Goal: Complete application form: Complete application form

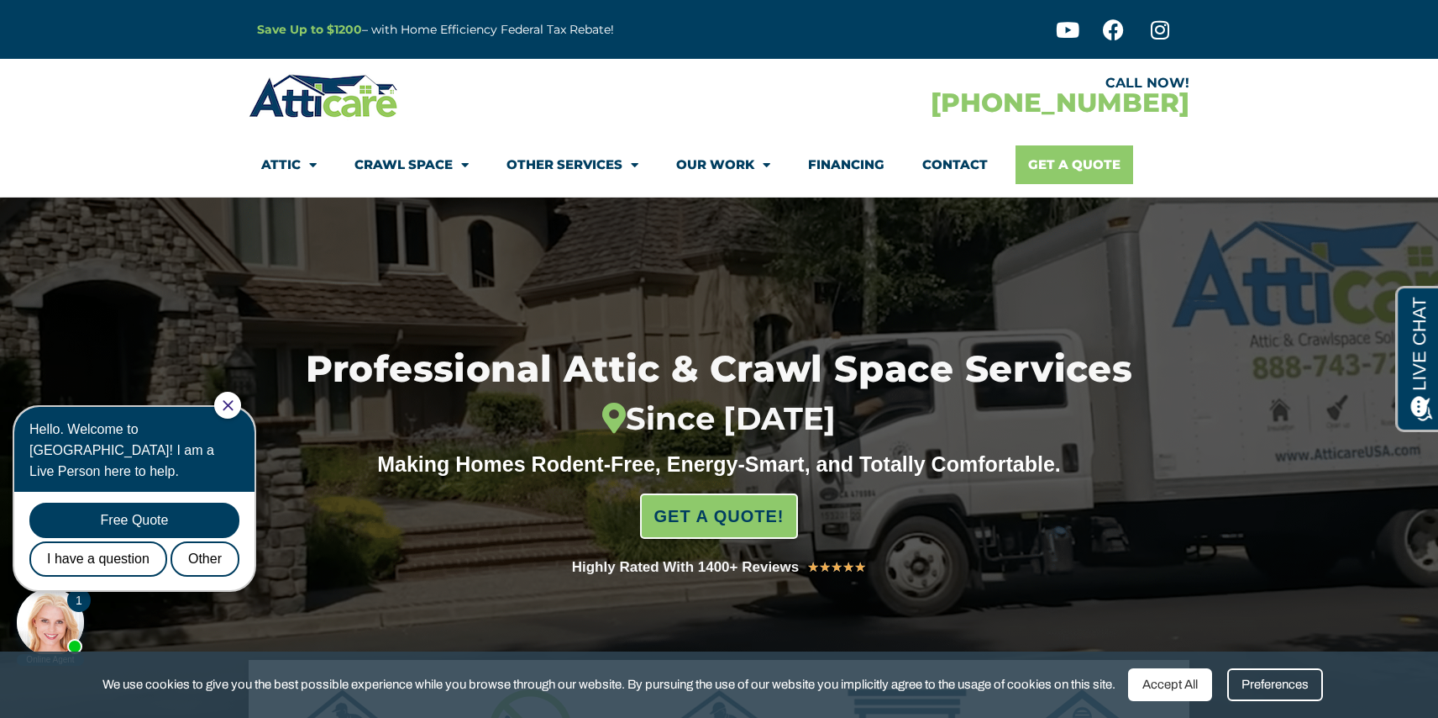
click at [1087, 176] on link "Get A Quote" at bounding box center [1075, 164] width 118 height 39
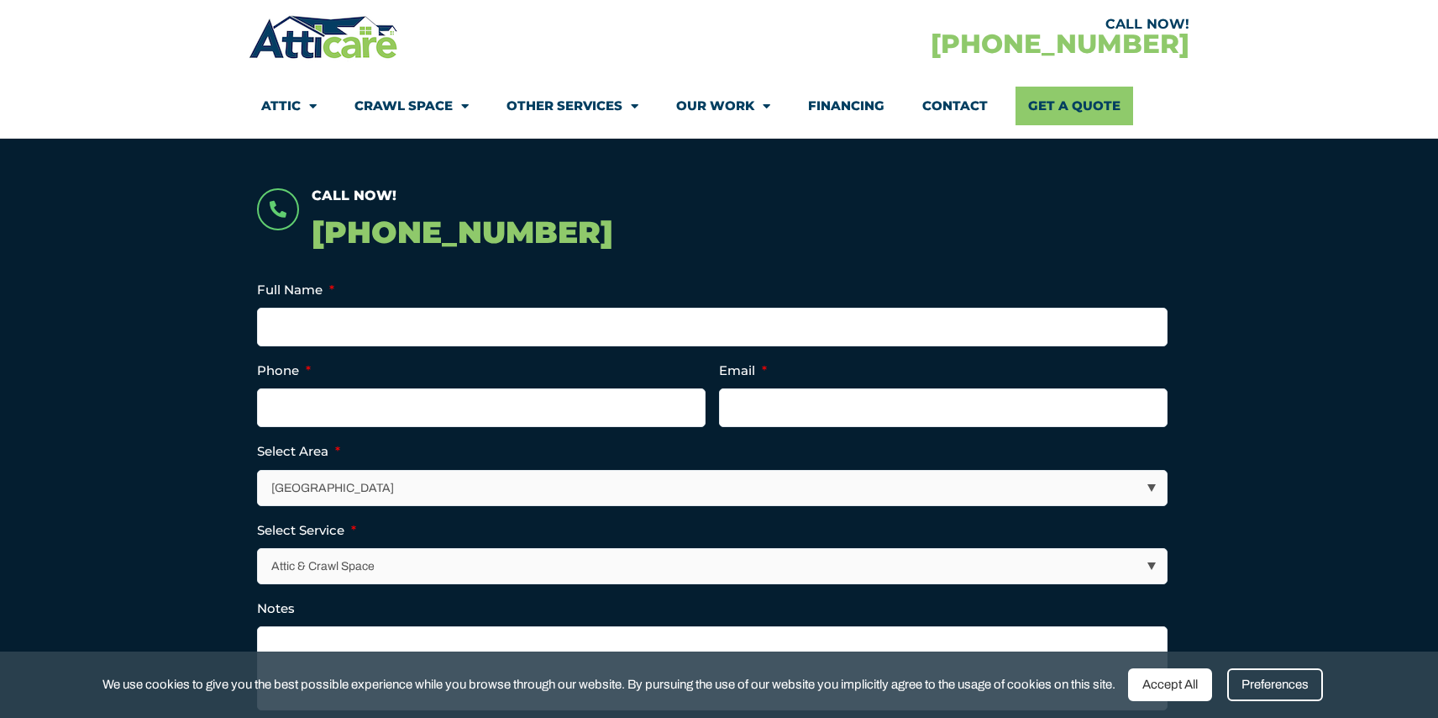
scroll to position [459, 0]
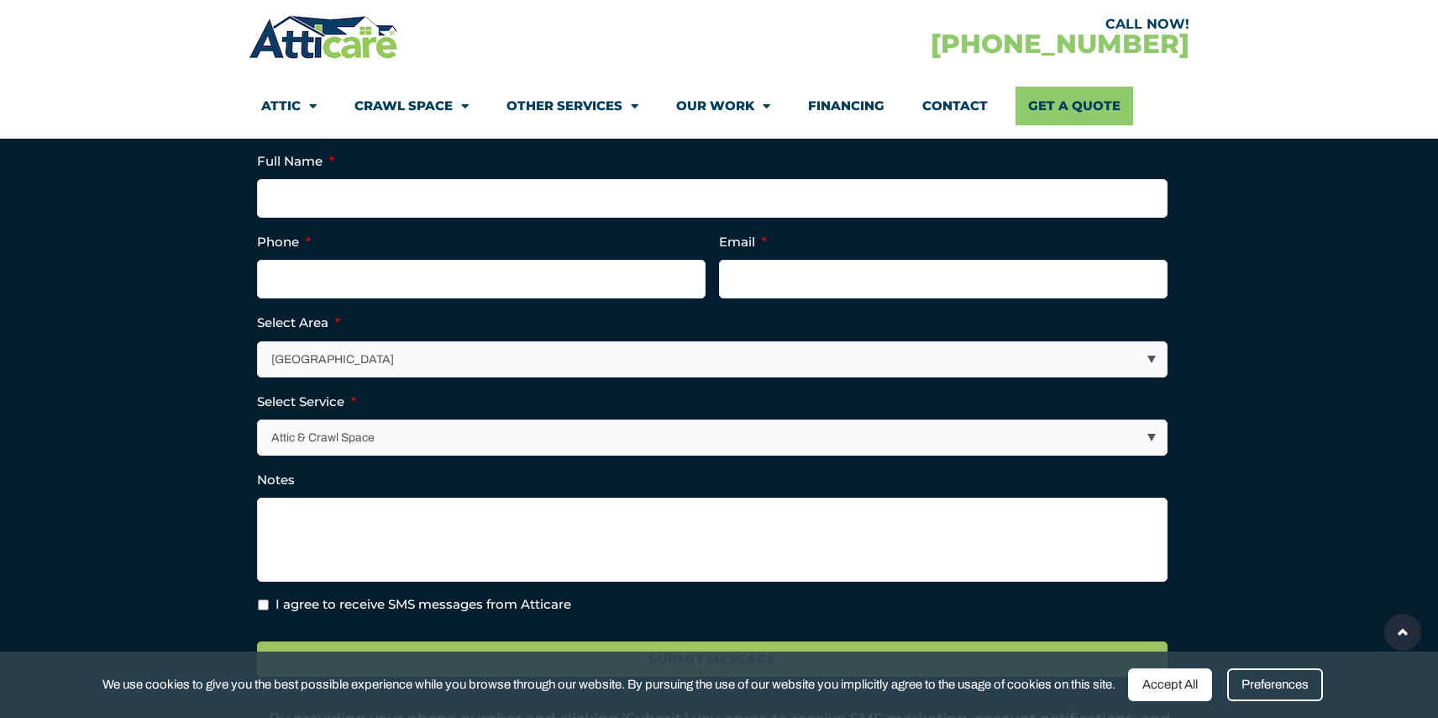
click at [434, 218] on ul "Full Name * Phone * Email * Select Area * Los Angeles Area San Francisco Bay Ar…" at bounding box center [719, 382] width 924 height 464
click at [433, 200] on input "Full Name *" at bounding box center [712, 198] width 911 height 39
type input "Michael"
type input "(___) ___-____"
click at [439, 208] on input "Michael" at bounding box center [712, 198] width 911 height 39
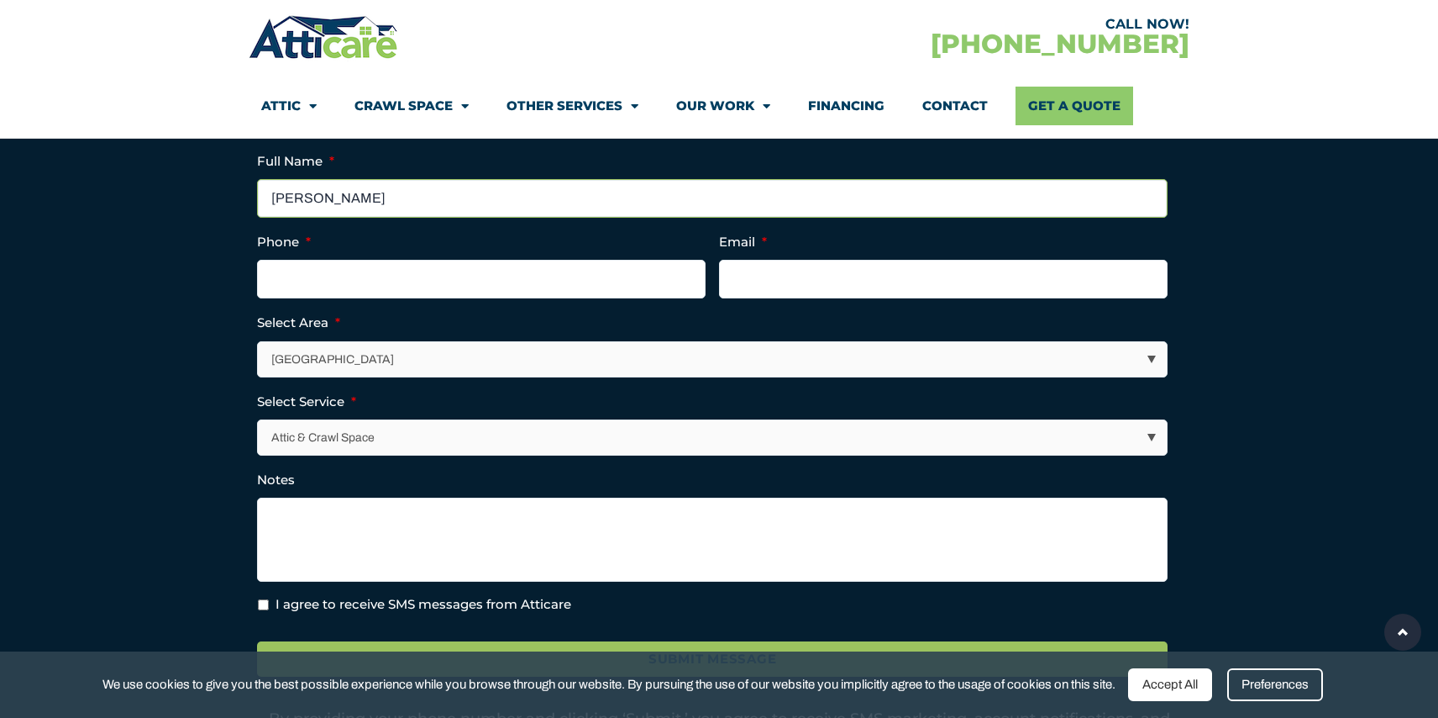
type input "Michael Boswell"
type input "(718) 650-1525"
type input "michaelrobertboswell@gmail.com"
click at [333, 351] on select "Los Angeles Area San Francisco Bay Area New Jersey / New York Area Other Areas" at bounding box center [712, 359] width 909 height 34
select select "New Jersey / New York Area"
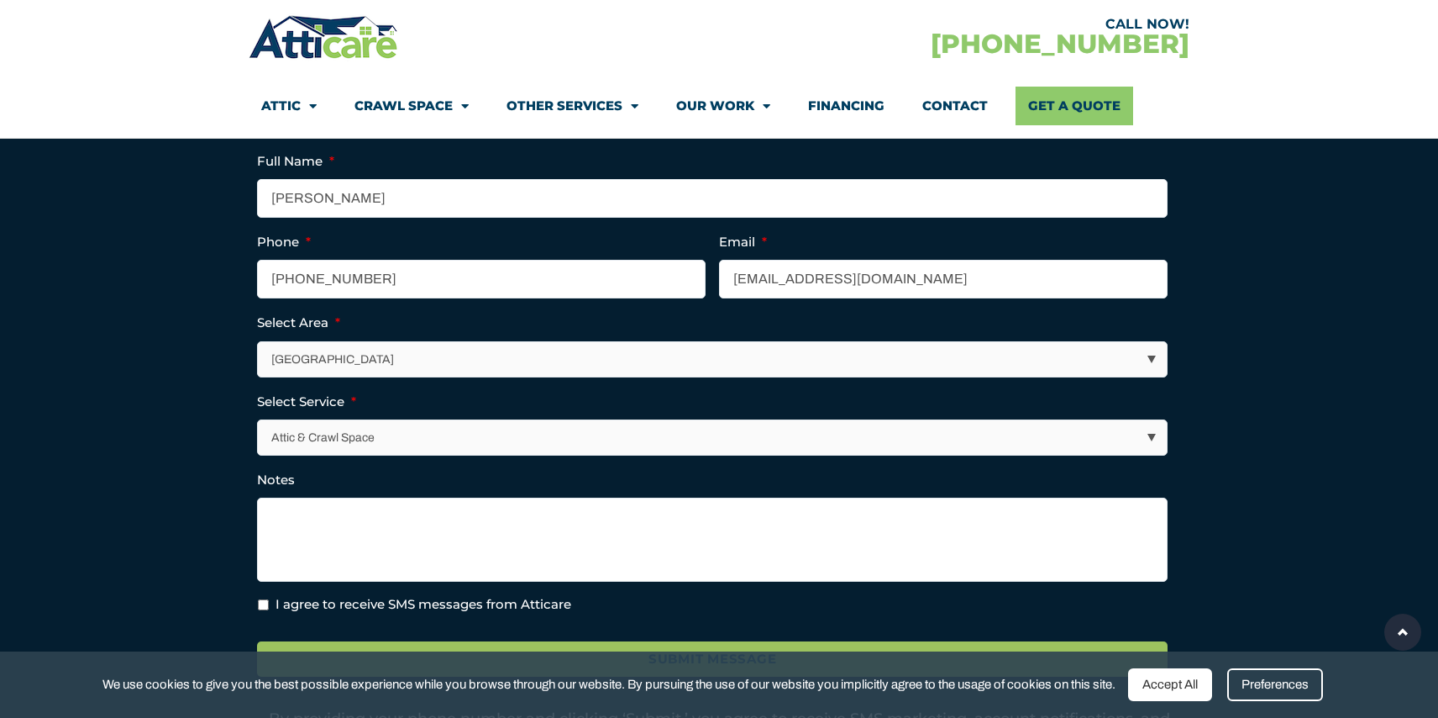
click at [258, 342] on select "Los Angeles Area San Francisco Bay Area New Jersey / New York Area Other Areas" at bounding box center [712, 359] width 909 height 34
click at [371, 525] on textarea "Notes" at bounding box center [712, 539] width 911 height 84
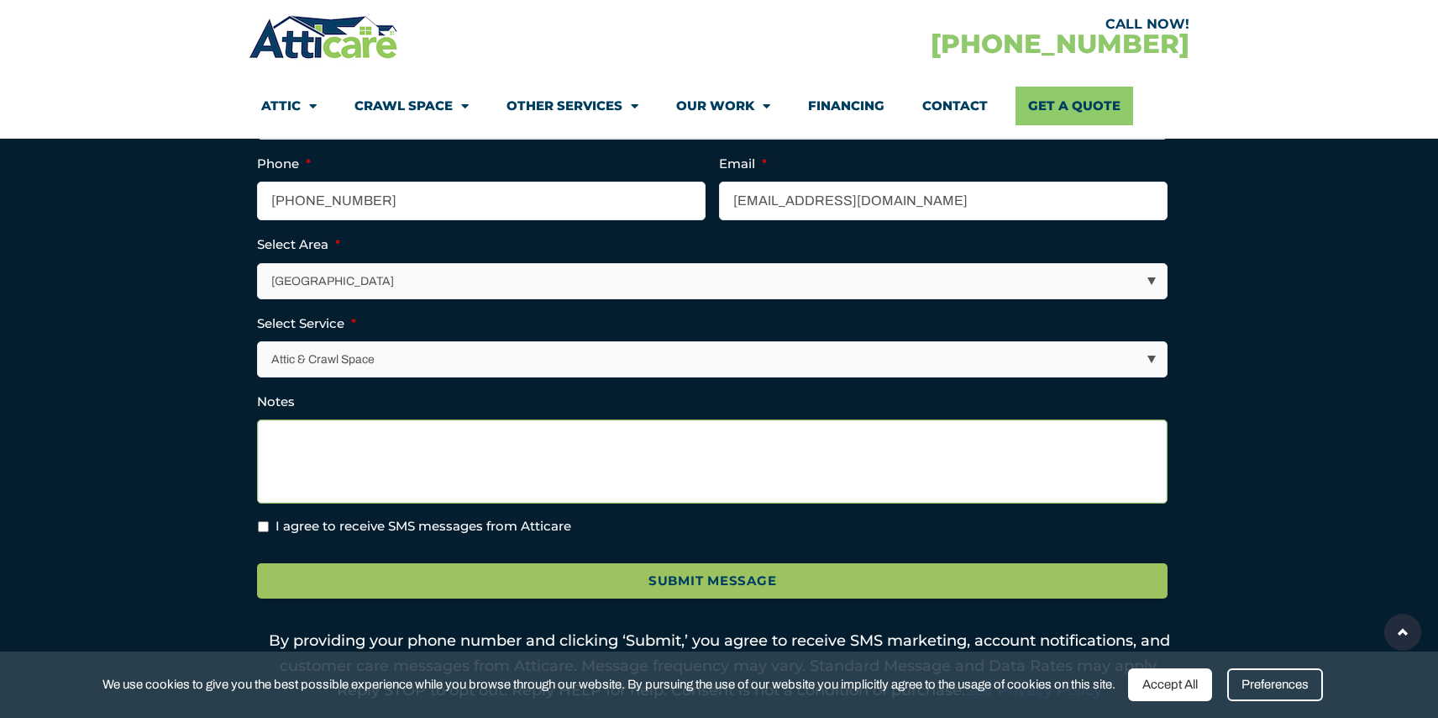
scroll to position [541, 0]
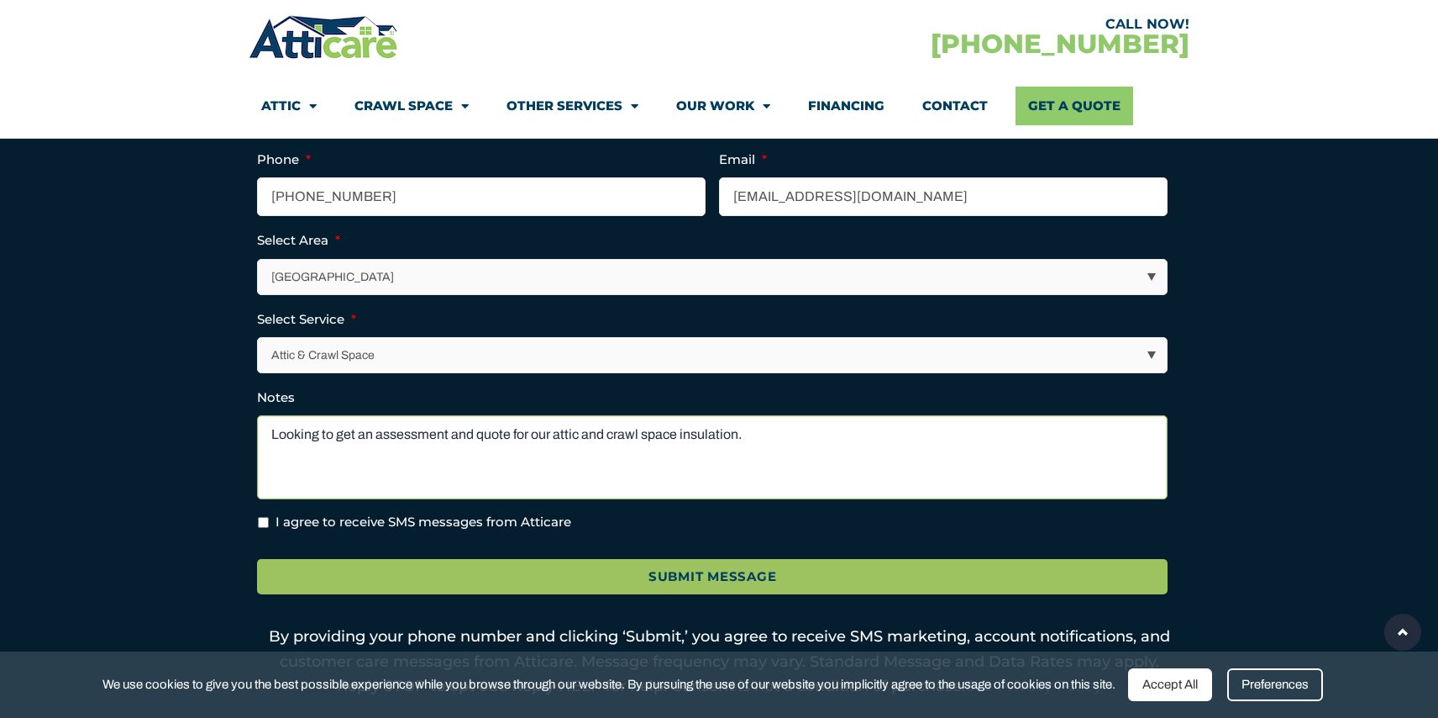
type textarea "Looking to get an assessment and quote for our attic and crawl space insulation."
click at [264, 524] on input "I agree to receive SMS messages from Atticare" at bounding box center [263, 522] width 11 height 11
checkbox input "true"
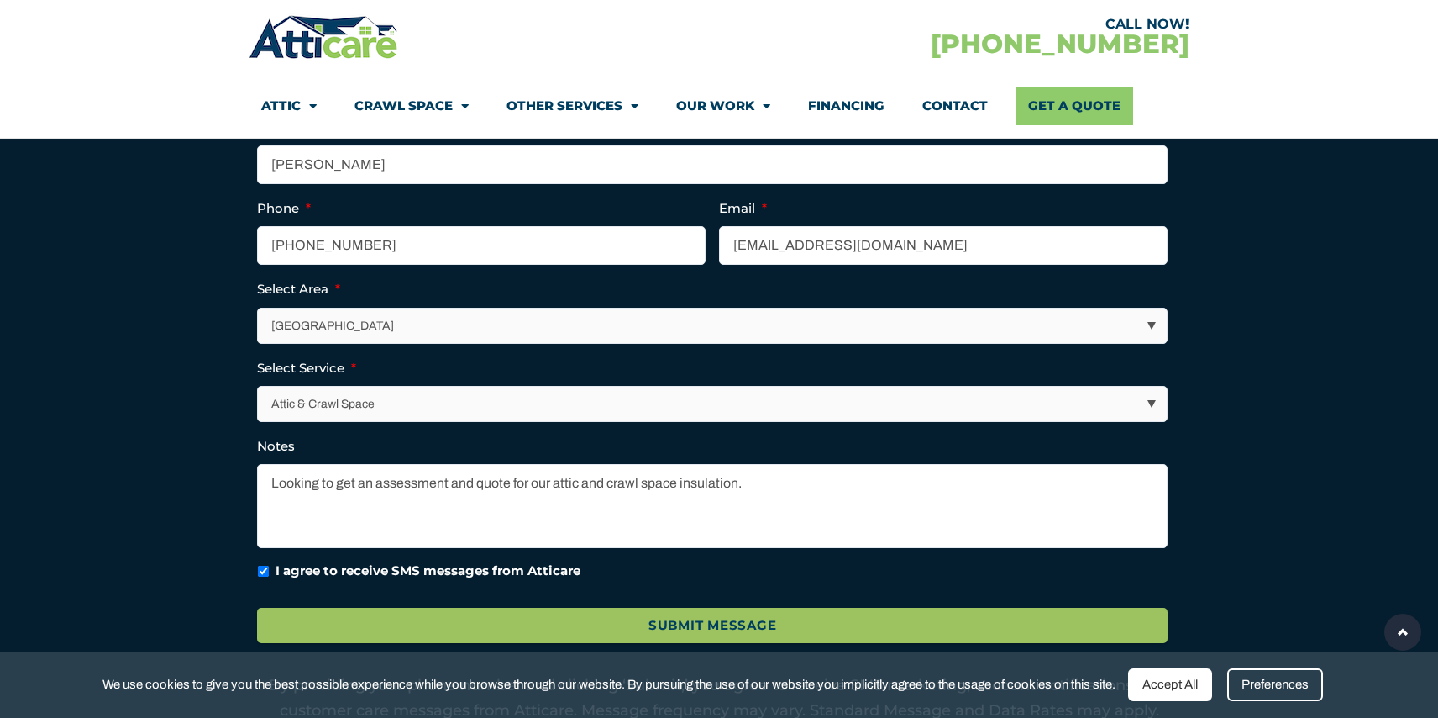
scroll to position [508, 0]
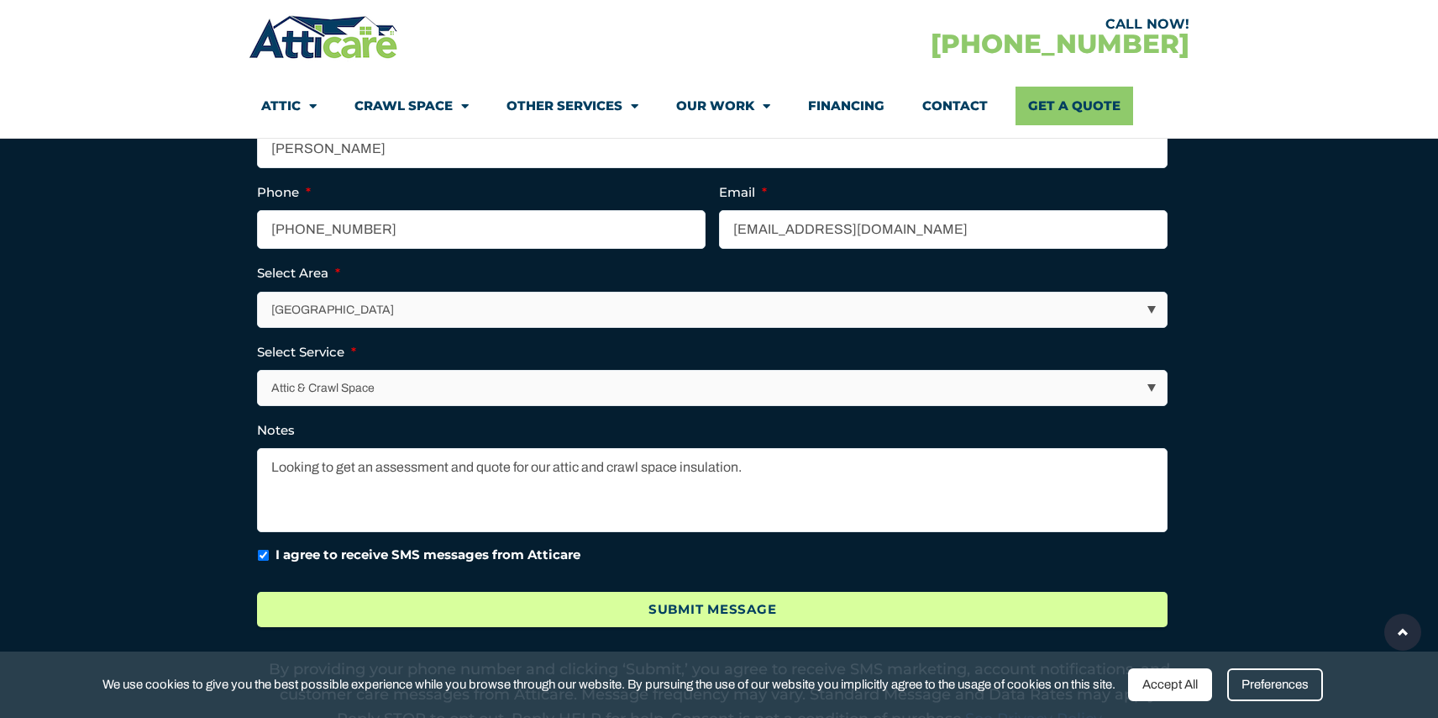
click at [379, 607] on input "Submit Message" at bounding box center [712, 610] width 911 height 36
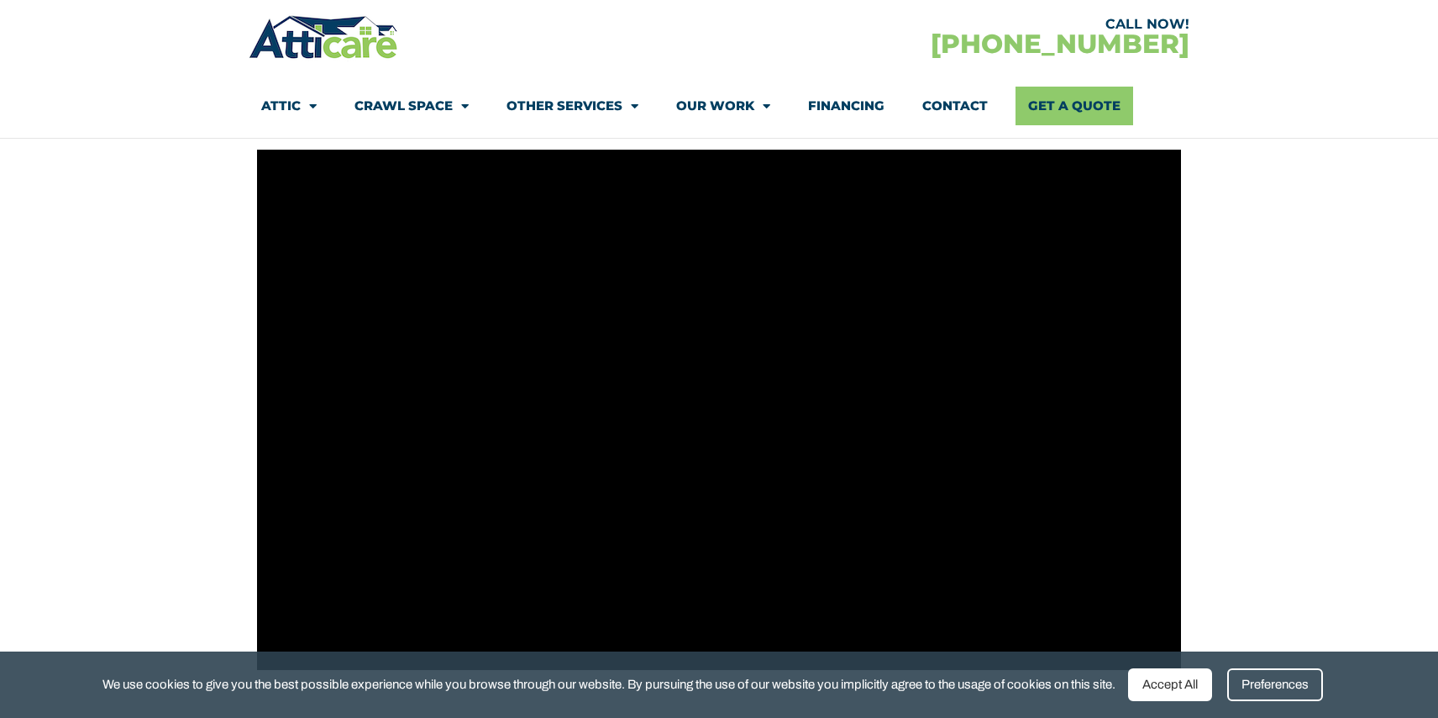
scroll to position [535, 0]
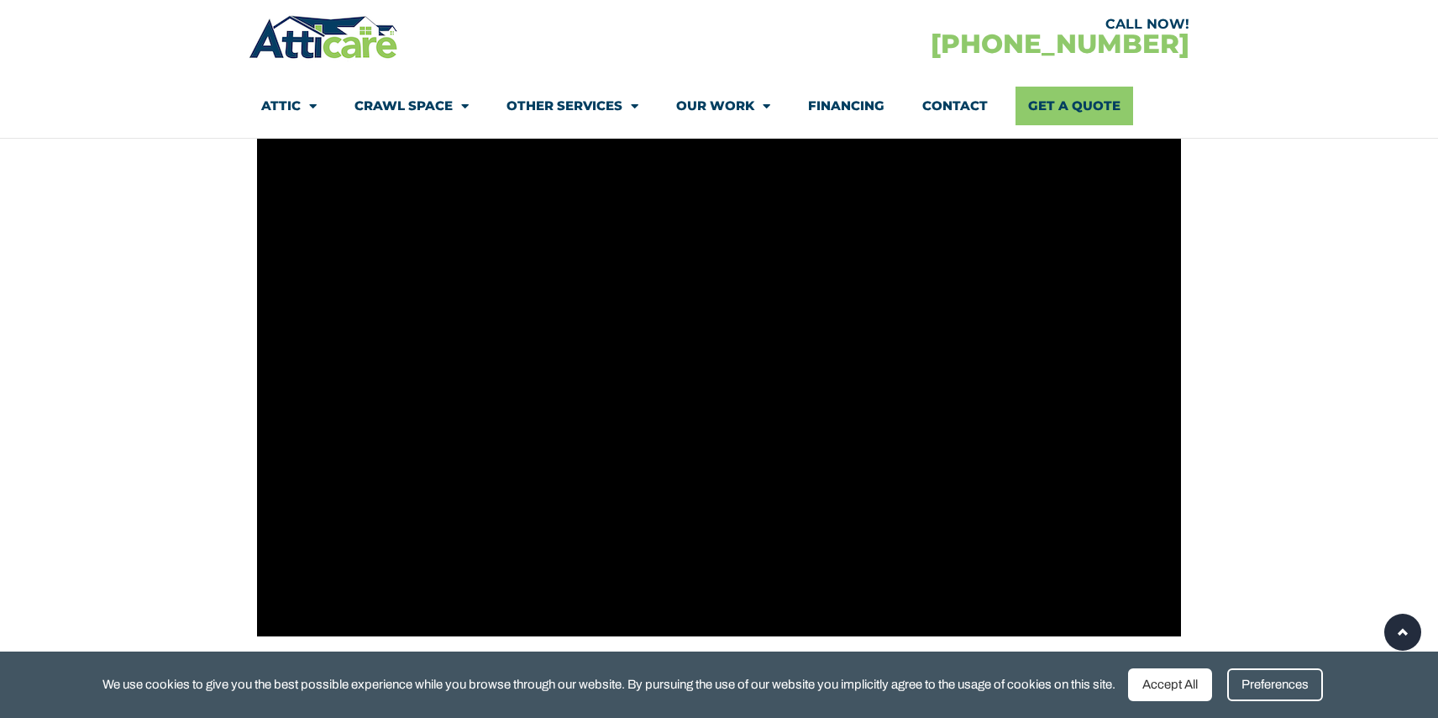
click at [1301, 330] on section "5 Step Solution to Get Rid of Rodents Like Mice and Rats in Your Attic for Good…" at bounding box center [719, 341] width 1438 height 692
